Goal: Check status: Check status

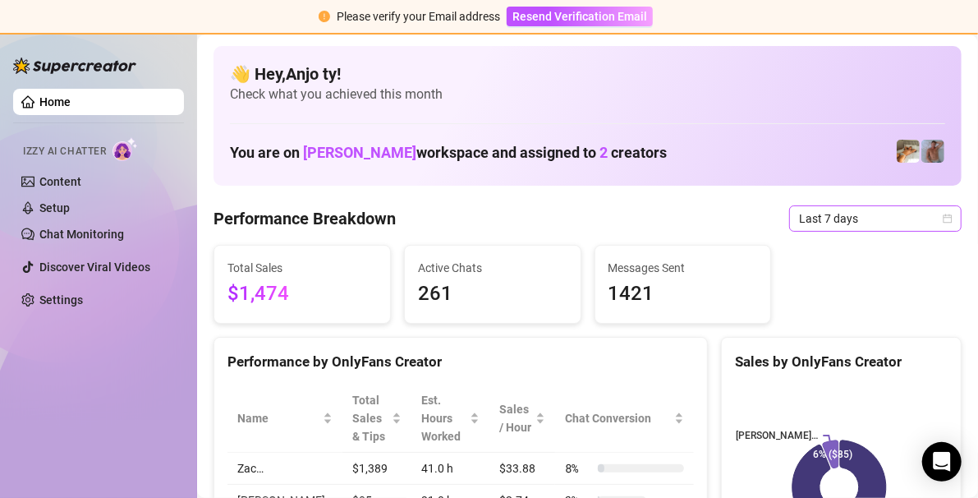
click at [943, 219] on icon "calendar" at bounding box center [948, 219] width 10 height 10
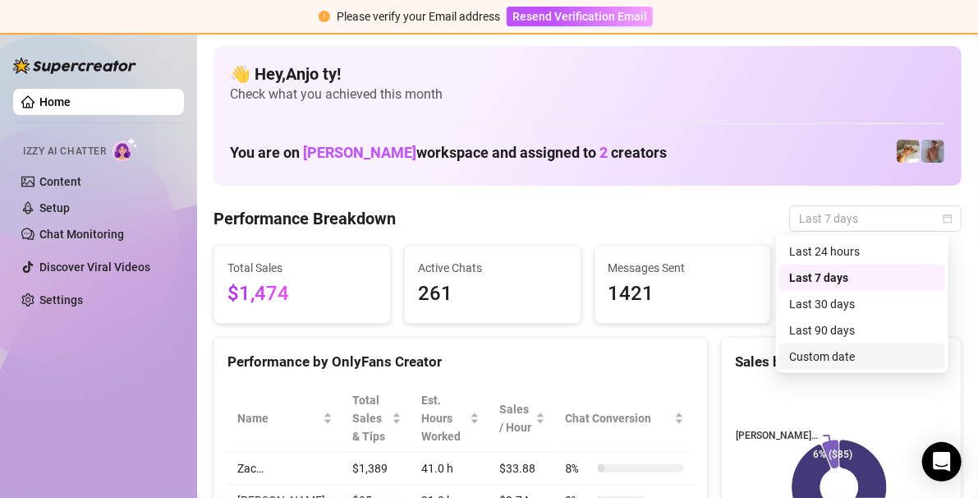
click at [845, 357] on div "Custom date" at bounding box center [863, 357] width 146 height 18
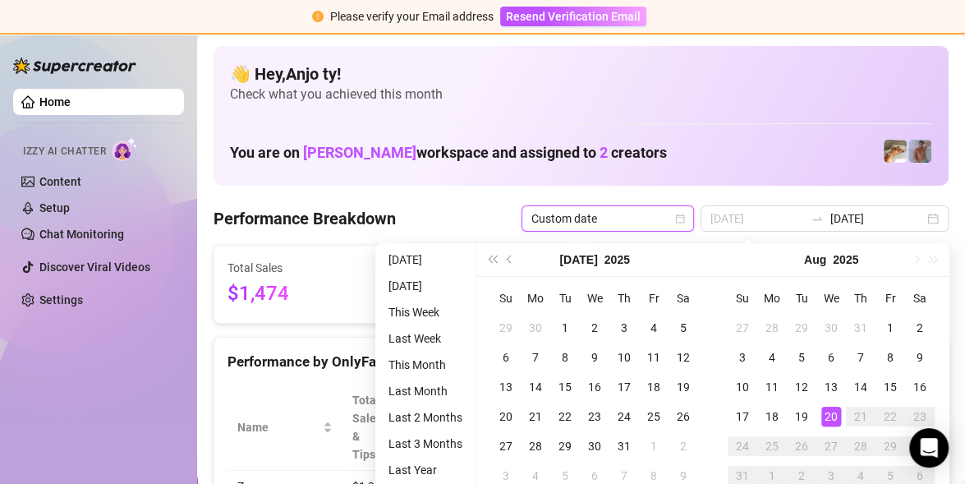
type input "[DATE]"
click at [836, 414] on div "20" at bounding box center [832, 417] width 20 height 20
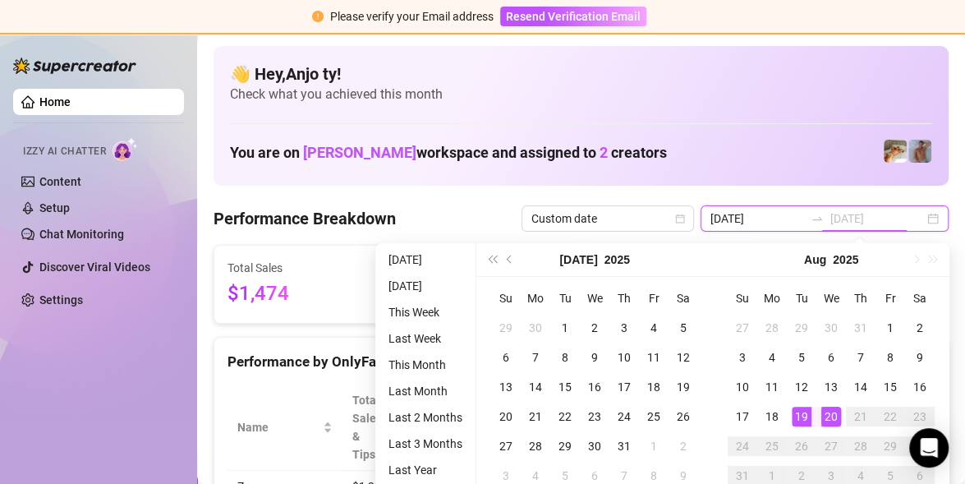
type input "[DATE]"
click at [805, 422] on div "19" at bounding box center [802, 417] width 20 height 20
click at [805, 422] on rect at bounding box center [830, 486] width 209 height 205
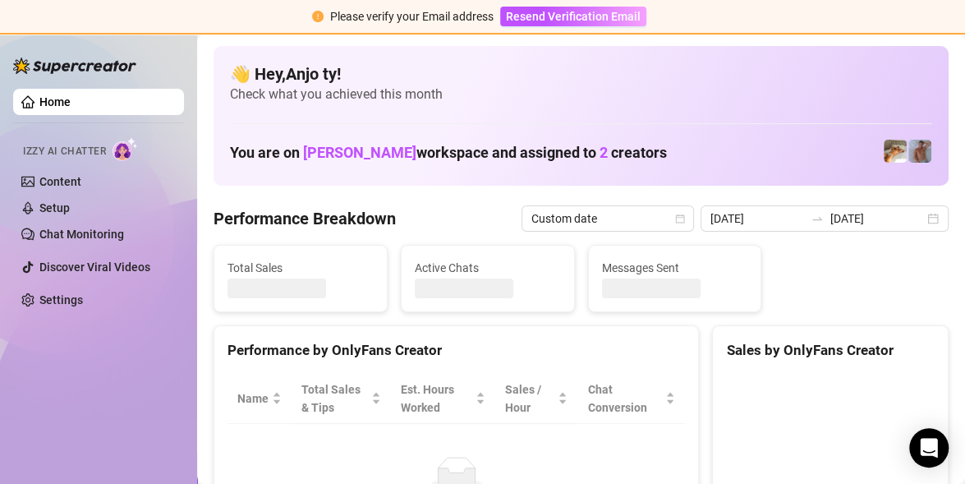
type input "[DATE]"
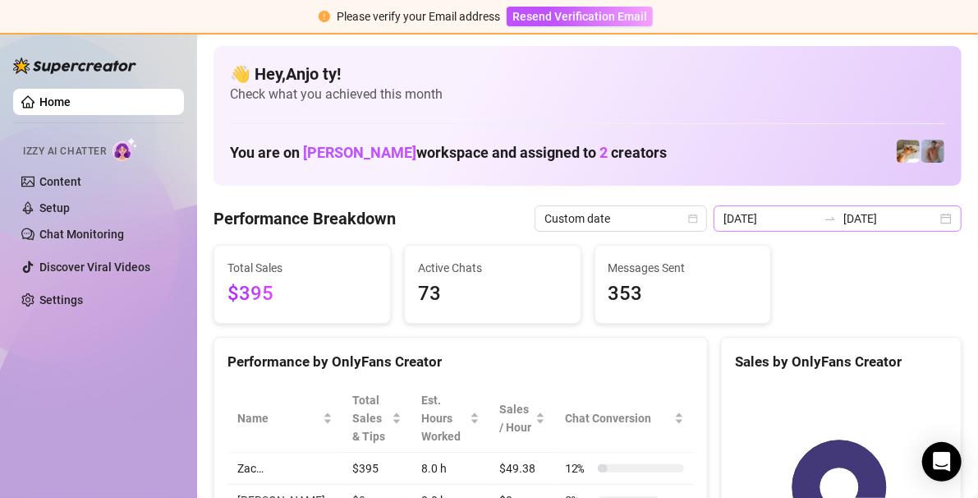
click at [932, 221] on div "[DATE] [DATE]" at bounding box center [838, 218] width 248 height 26
click at [938, 222] on div "[DATE] [DATE]" at bounding box center [838, 218] width 248 height 26
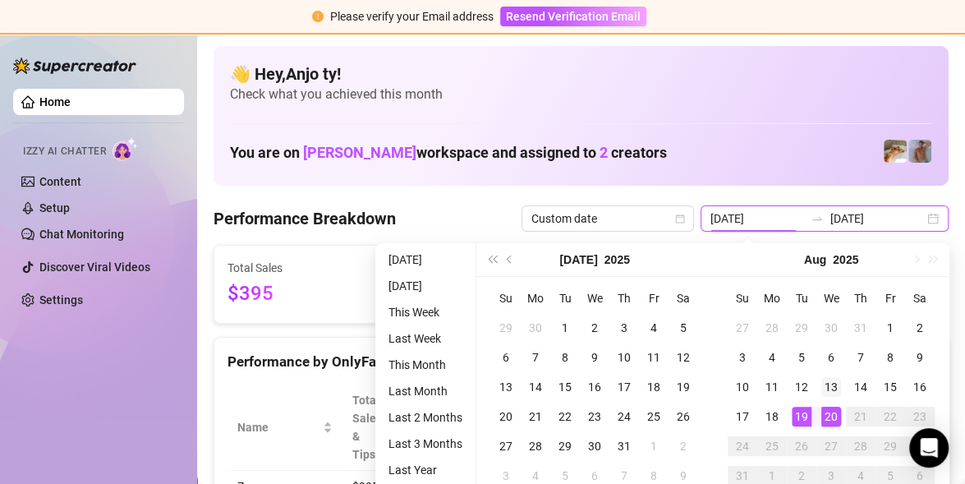
type input "[DATE]"
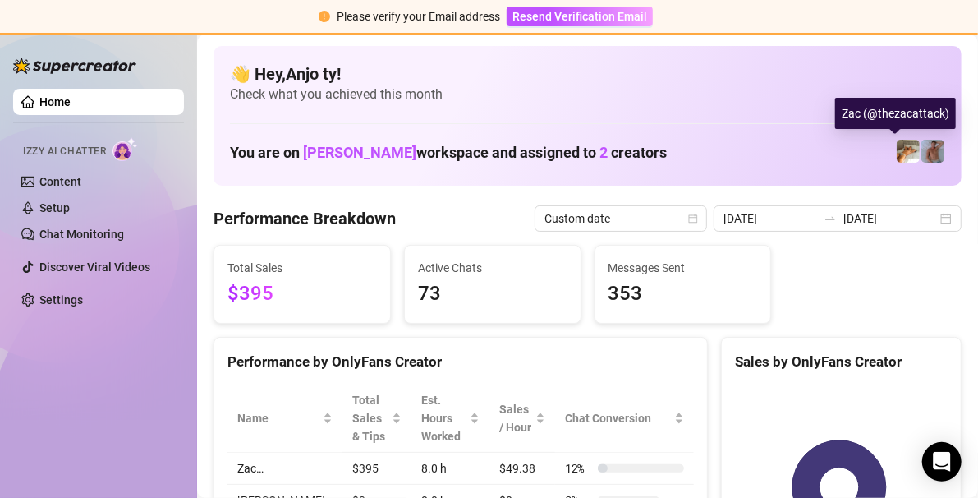
click at [897, 148] on img at bounding box center [908, 151] width 23 height 23
